Goal: Task Accomplishment & Management: Use online tool/utility

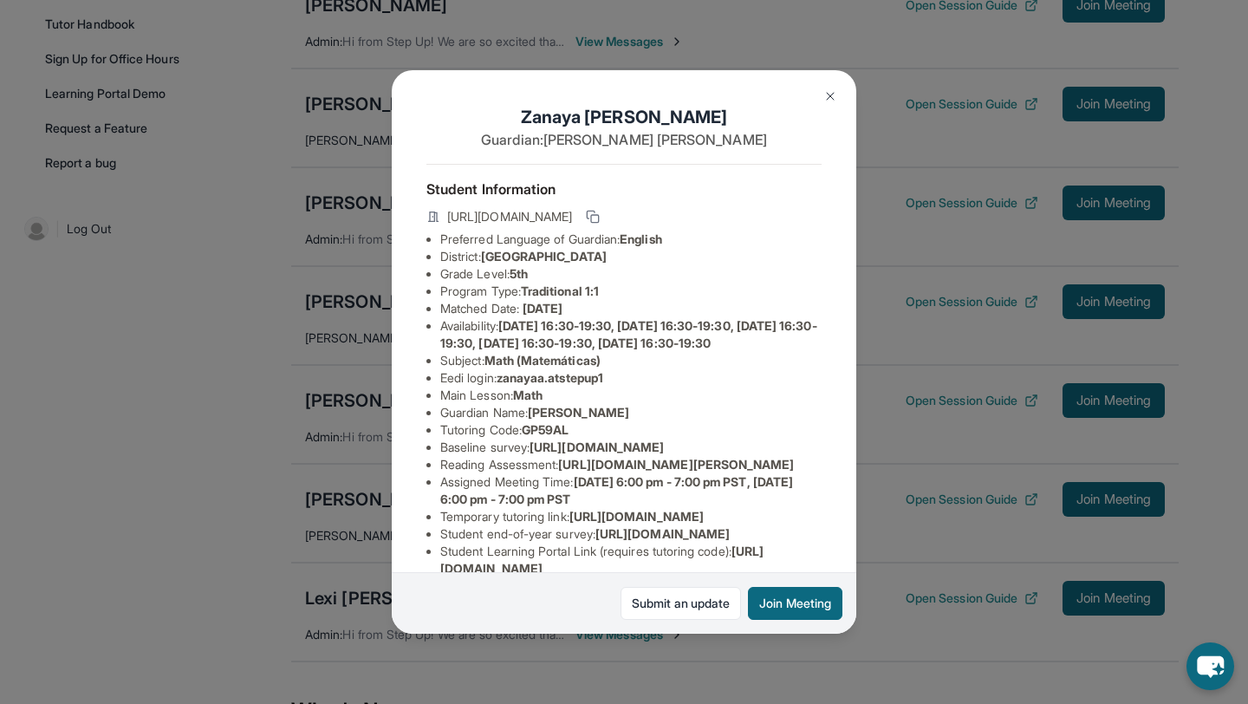
scroll to position [287, 0]
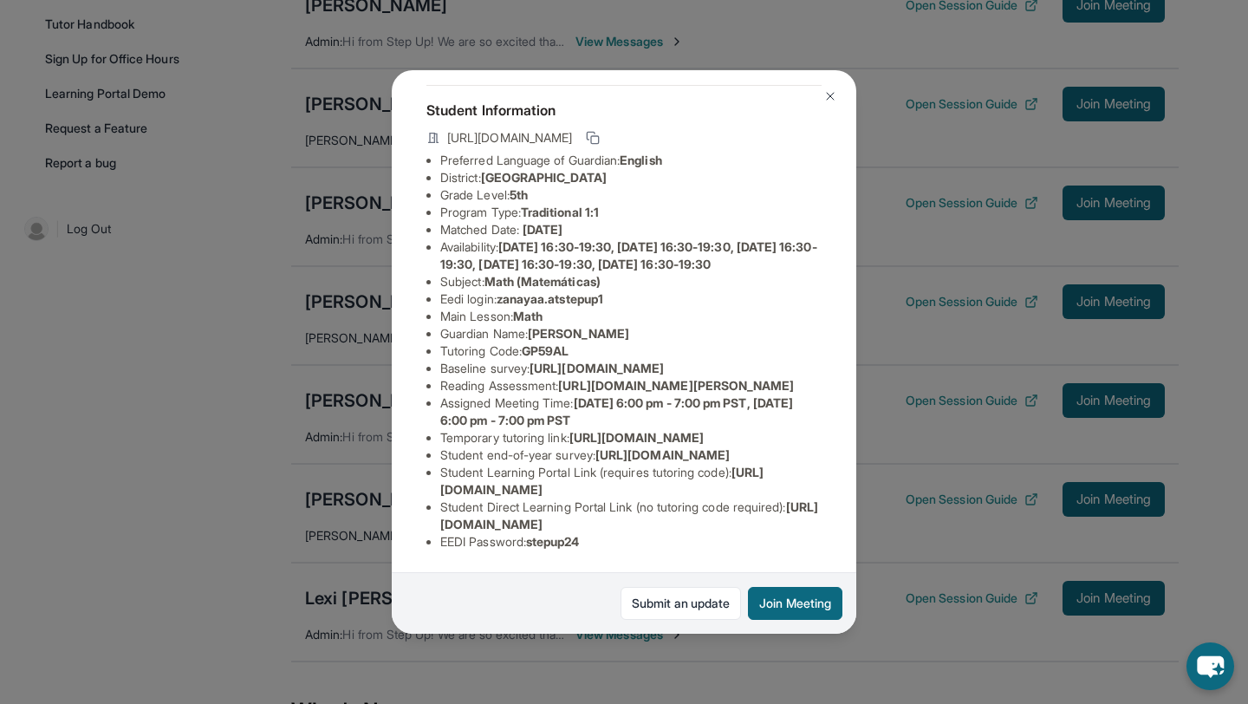
click at [889, 542] on div "[PERSON_NAME] Guardian: [PERSON_NAME] Student Information [URL][DOMAIN_NAME] Pr…" at bounding box center [624, 352] width 1248 height 704
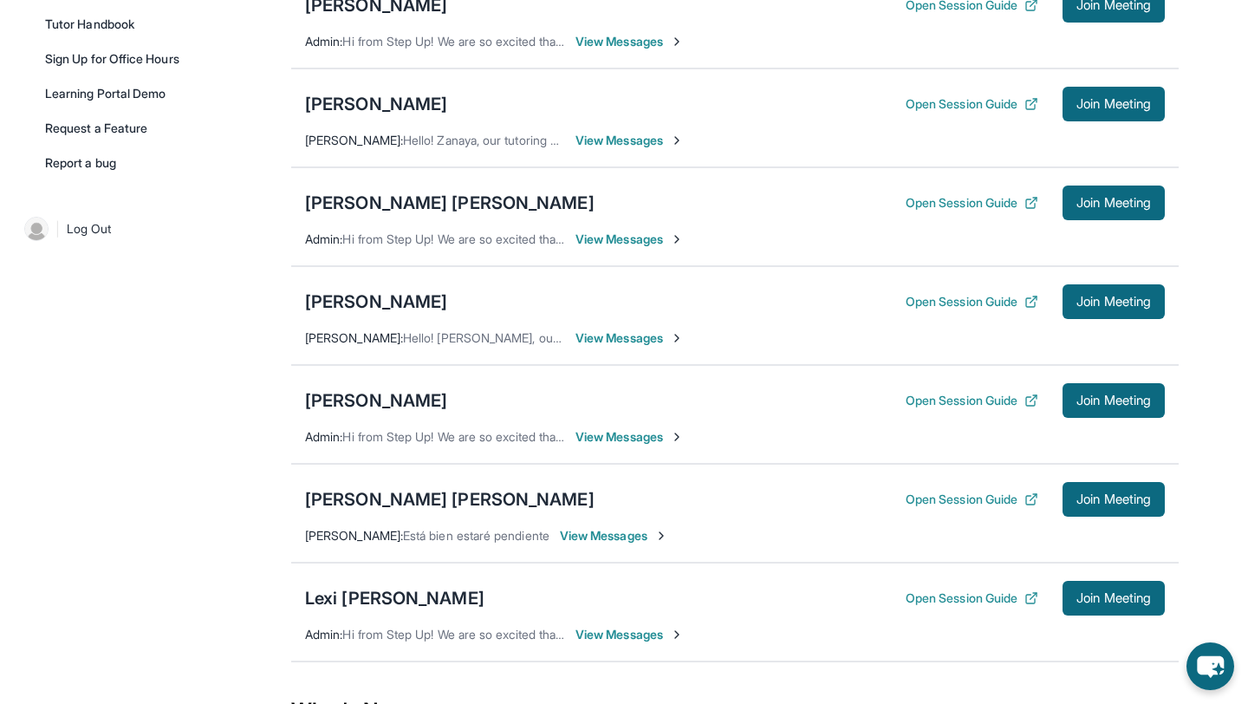
scroll to position [466, 0]
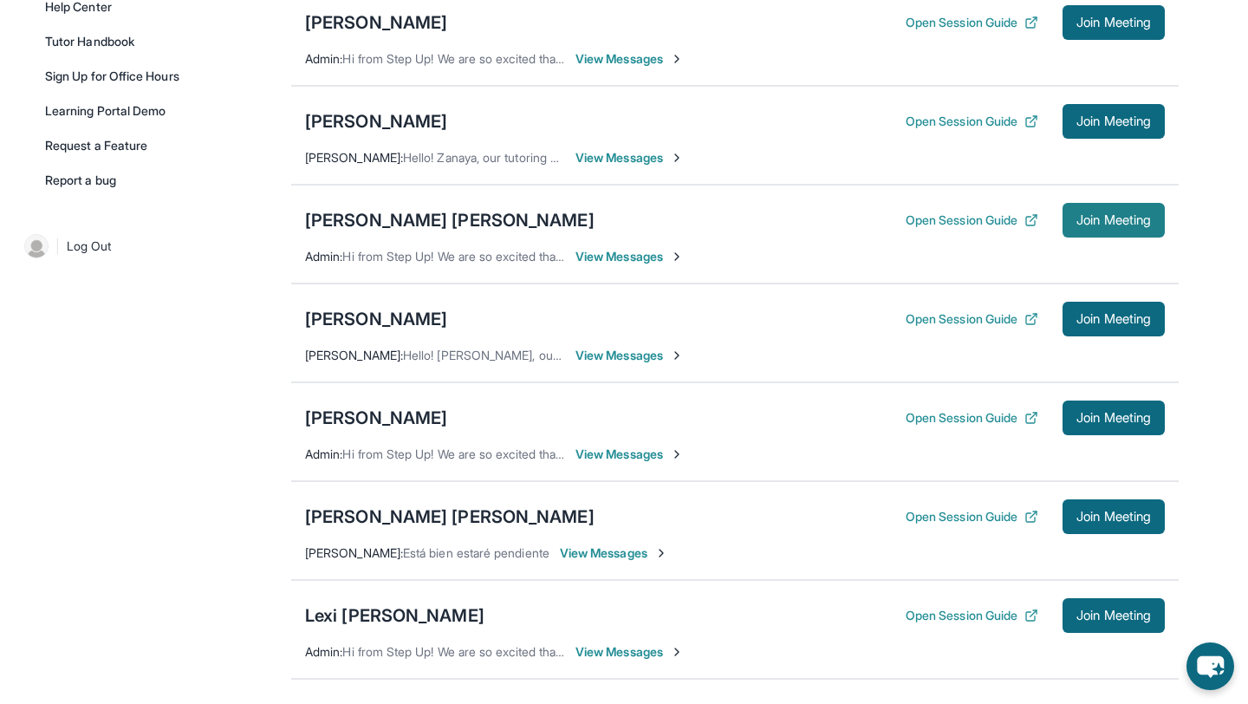
click at [1109, 225] on span "Join Meeting" at bounding box center [1113, 220] width 75 height 10
click at [1104, 225] on span "Join Meeting" at bounding box center [1113, 220] width 75 height 10
click at [1094, 225] on span "Join Meeting" at bounding box center [1113, 220] width 75 height 10
click at [880, 266] on div "[PERSON_NAME] [PERSON_NAME] Open Session Guide Join Meeting Admin : Hi from Ste…" at bounding box center [734, 234] width 887 height 99
click at [1100, 237] on button "Join Meeting" at bounding box center [1113, 220] width 102 height 35
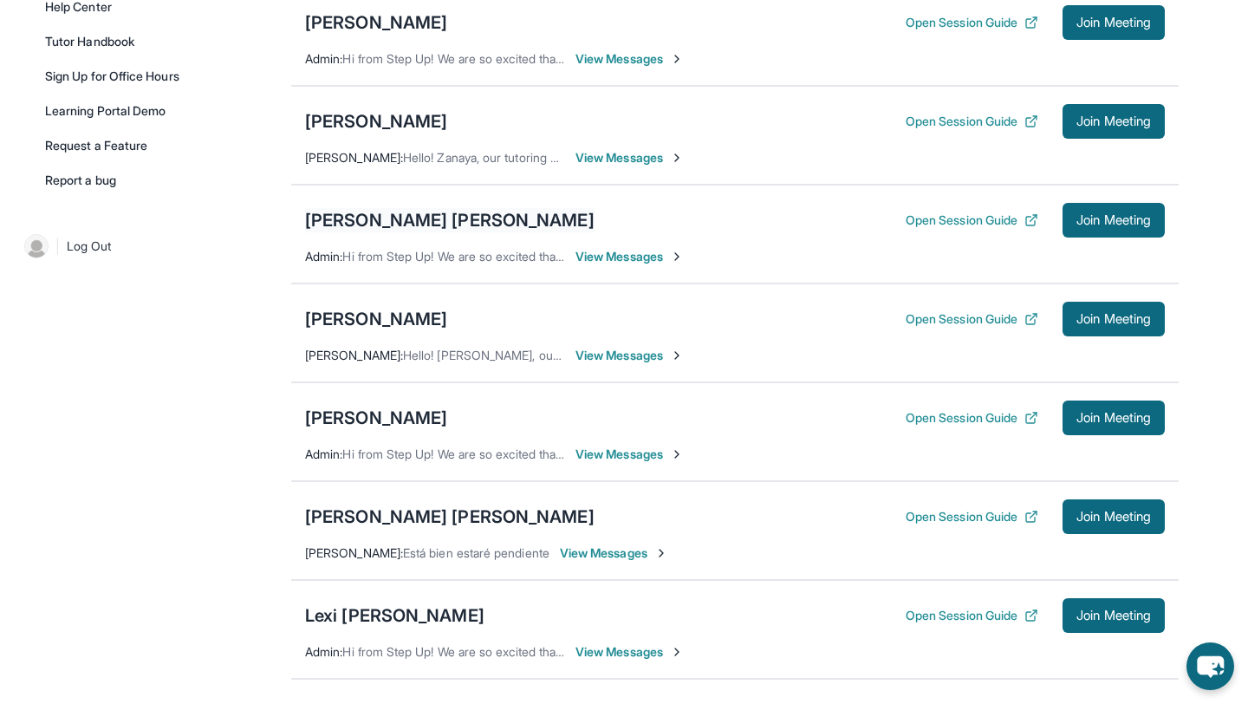
click at [525, 232] on div "[PERSON_NAME] [PERSON_NAME]" at bounding box center [449, 220] width 289 height 24
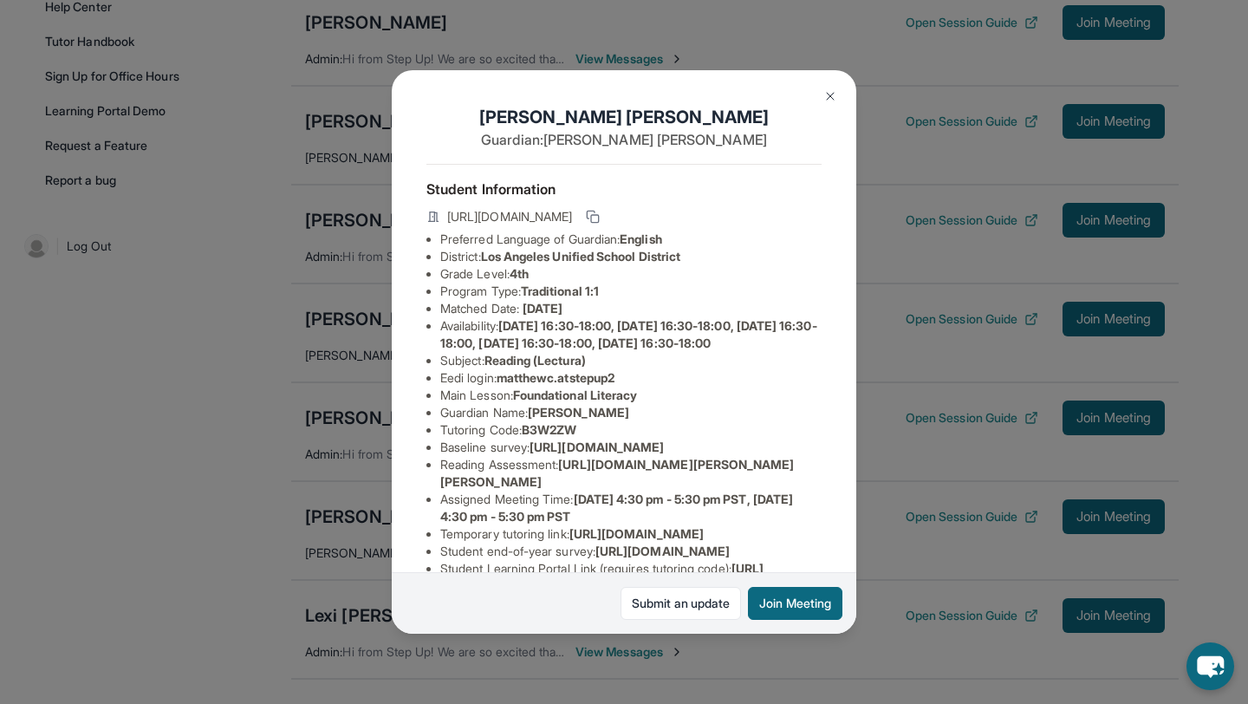
click at [825, 100] on img at bounding box center [830, 96] width 14 height 14
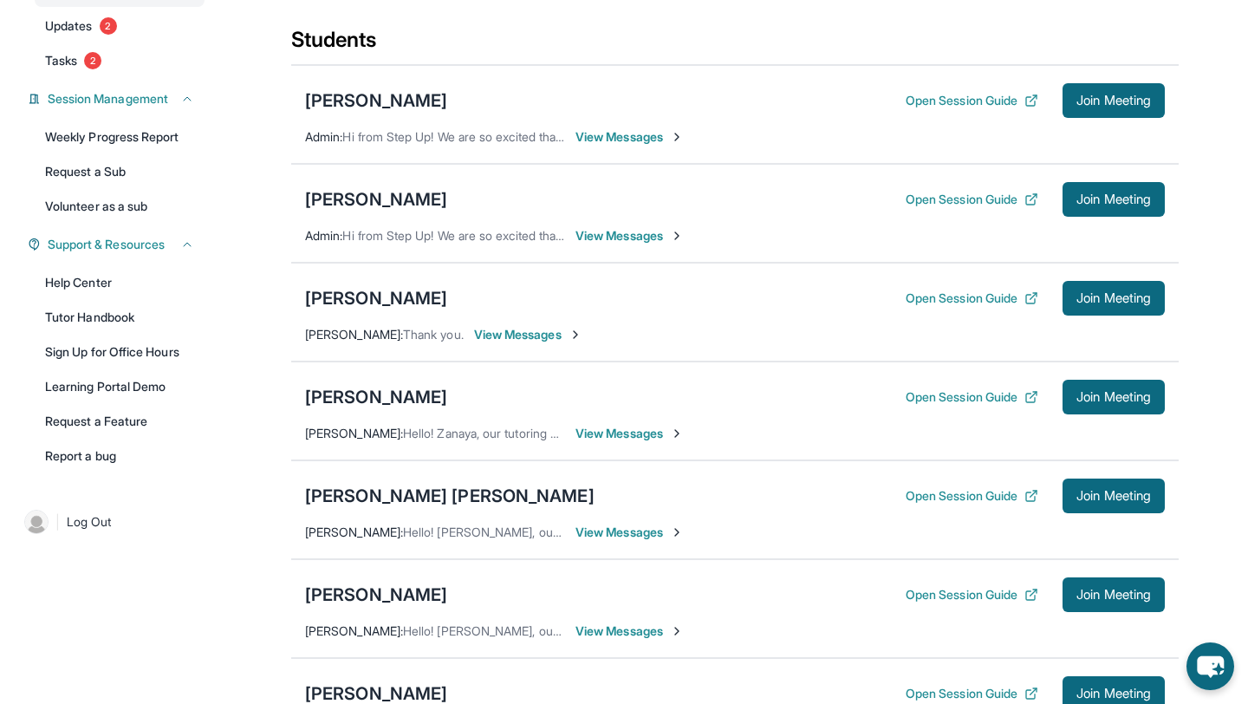
scroll to position [199, 0]
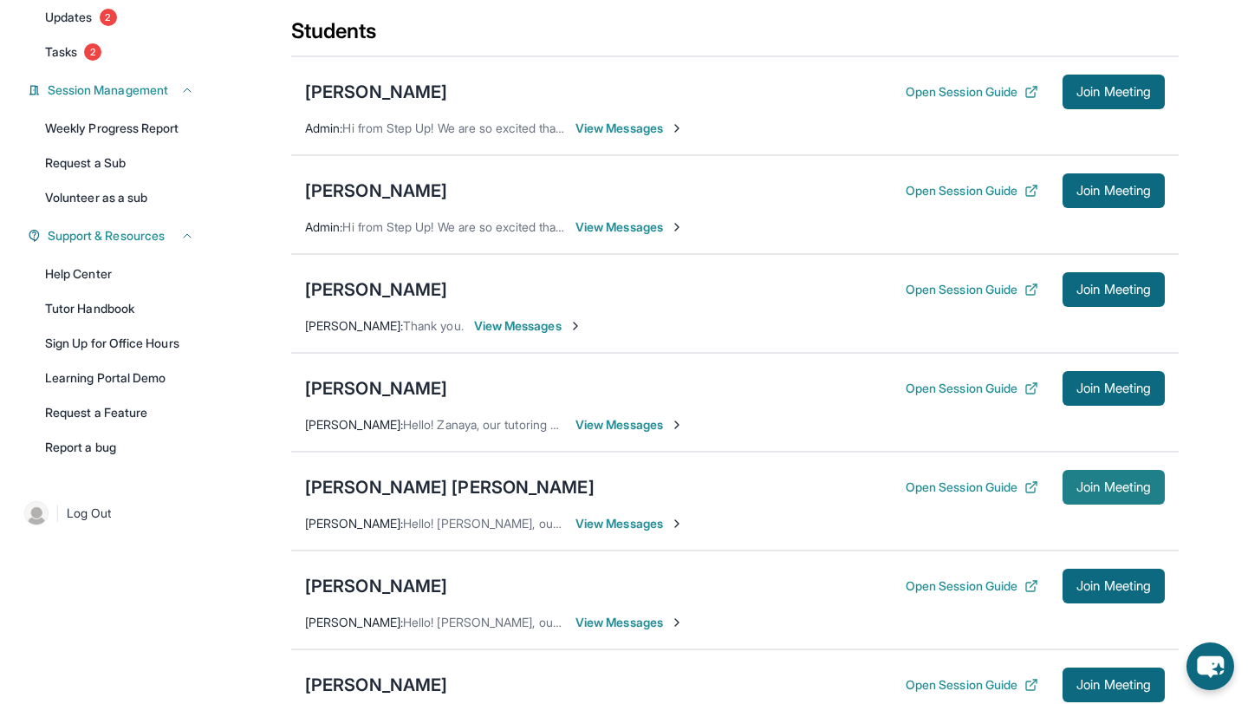
click at [1087, 492] on span "Join Meeting" at bounding box center [1113, 487] width 75 height 10
